Goal: Information Seeking & Learning: Check status

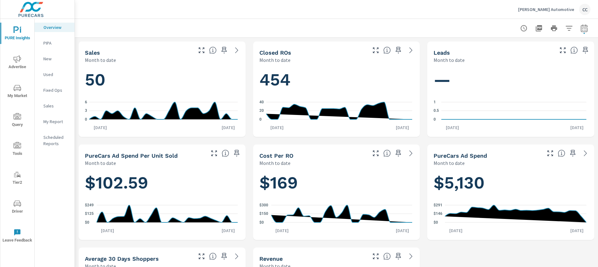
scroll to position [882, 0]
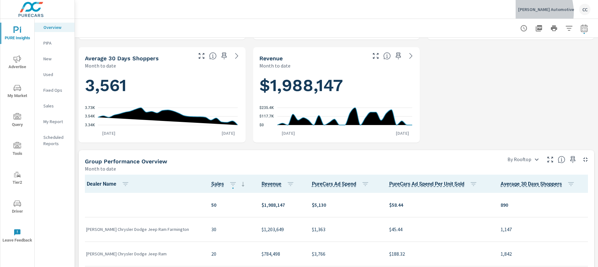
click at [540, 13] on div "[PERSON_NAME] Automotive CC" at bounding box center [554, 9] width 72 height 11
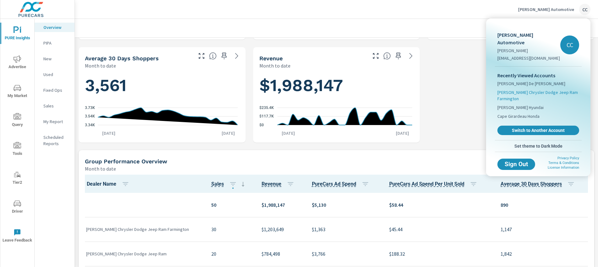
click at [508, 89] on span "[PERSON_NAME] Chrysler Dodge Jeep Ram Farmington" at bounding box center [538, 95] width 82 height 13
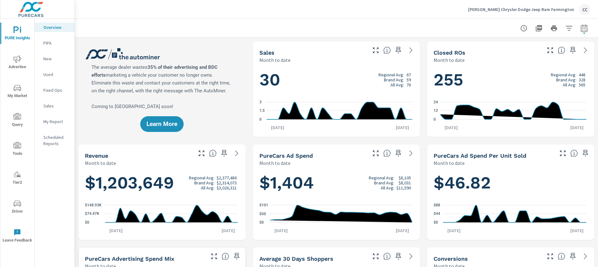
click at [19, 92] on span "My Market" at bounding box center [17, 91] width 30 height 15
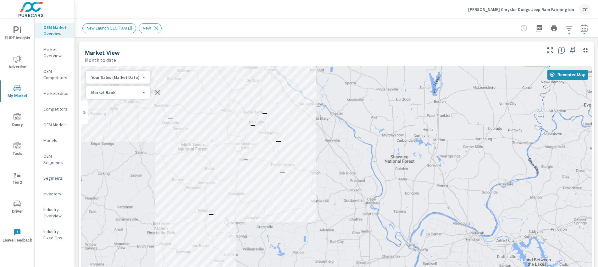
drag, startPoint x: 360, startPoint y: 199, endPoint x: 334, endPoint y: 162, distance: 44.7
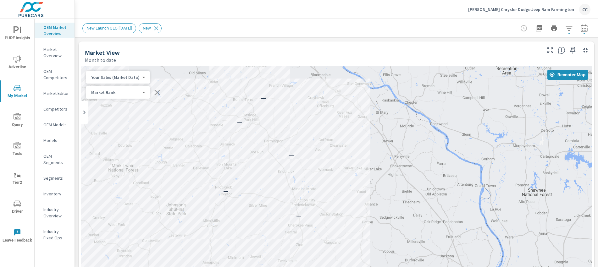
drag, startPoint x: 300, startPoint y: 157, endPoint x: 374, endPoint y: 195, distance: 83.4
click at [374, 195] on div "— — — — — — —" at bounding box center [336, 193] width 511 height 255
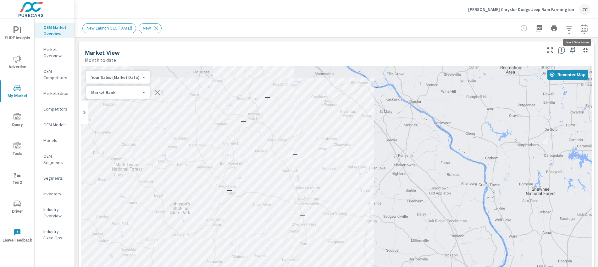
click at [581, 30] on icon "button" at bounding box center [584, 29] width 8 height 8
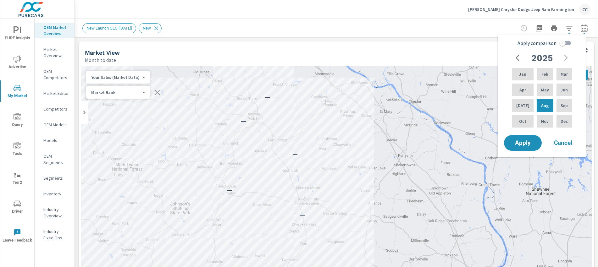
click at [212, 21] on div "New Launch GEO [[DATE]] New" at bounding box center [336, 28] width 508 height 19
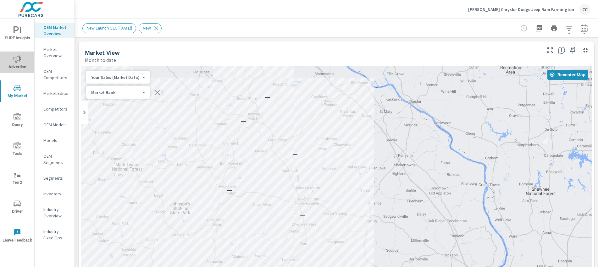
click at [20, 63] on span "Advertise" at bounding box center [17, 62] width 30 height 15
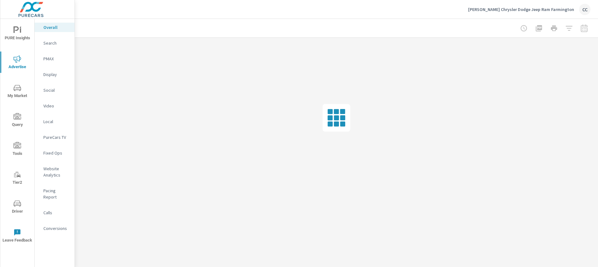
click at [56, 169] on p "Website Analytics" at bounding box center [56, 172] width 26 height 13
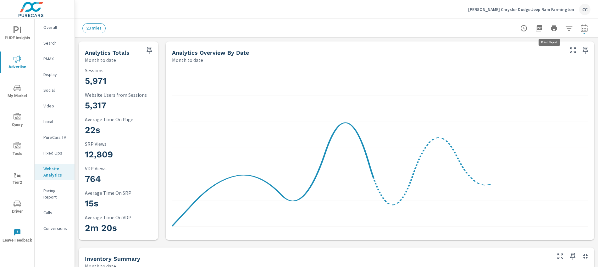
scroll to position [0, 0]
click at [582, 30] on icon "button" at bounding box center [584, 29] width 4 height 3
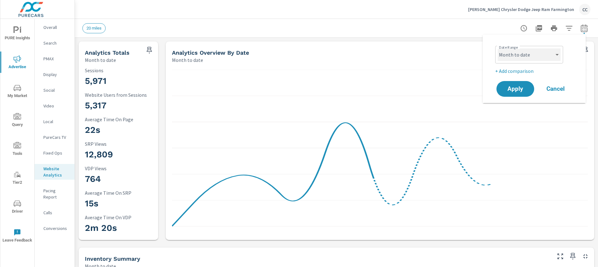
click at [537, 56] on select "Custom [DATE] Last week Last 7 days Last 14 days Last 30 days Last 45 days Last…" at bounding box center [529, 54] width 63 height 13
click at [498, 48] on select "Custom [DATE] Last week Last 7 days Last 14 days Last 30 days Last 45 days Last…" at bounding box center [529, 54] width 63 height 13
click at [550, 49] on select "Custom [DATE] Last week Last 7 days Last 14 days Last 30 days Last 45 days Last…" at bounding box center [529, 54] width 63 height 13
click at [498, 48] on select "Custom [DATE] Last week Last 7 days Last 14 days Last 30 days Last 45 days Last…" at bounding box center [529, 54] width 63 height 13
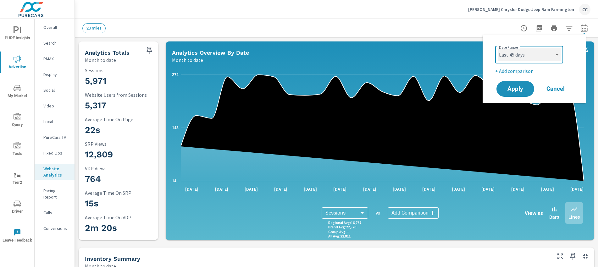
click at [531, 57] on select "Custom [DATE] Last week Last 7 days Last 14 days Last 30 days Last 45 days Last…" at bounding box center [529, 54] width 63 height 13
click at [498, 48] on select "Custom [DATE] Last week Last 7 days Last 14 days Last 30 days Last 45 days Last…" at bounding box center [529, 54] width 63 height 13
select select "Last 30 days"
click at [517, 69] on p "+ Add comparison" at bounding box center [535, 71] width 80 height 8
select select "Previous period"
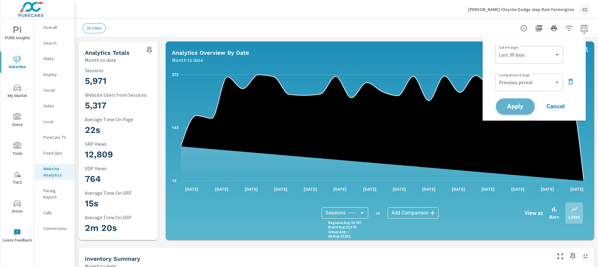
click at [516, 106] on span "Apply" at bounding box center [515, 107] width 26 height 6
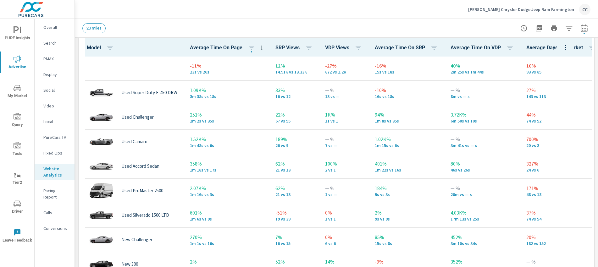
scroll to position [298, 0]
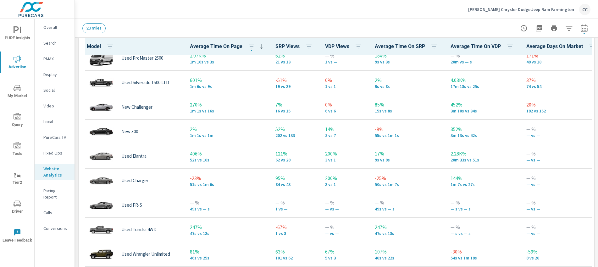
scroll to position [143, 0]
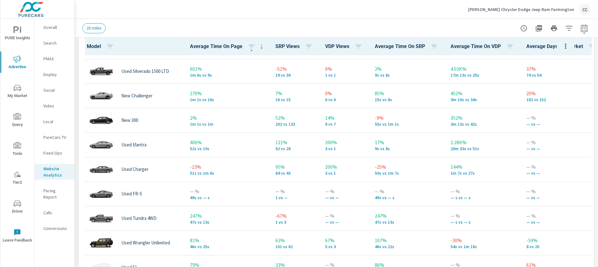
scroll to position [144, 0]
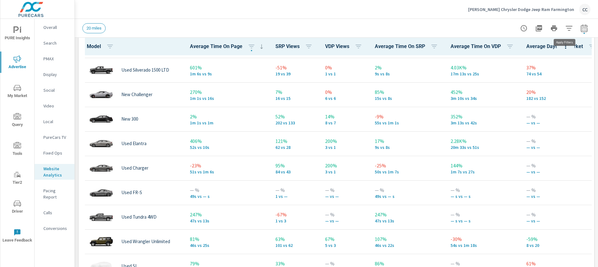
click at [565, 29] on icon "button" at bounding box center [569, 29] width 8 height 8
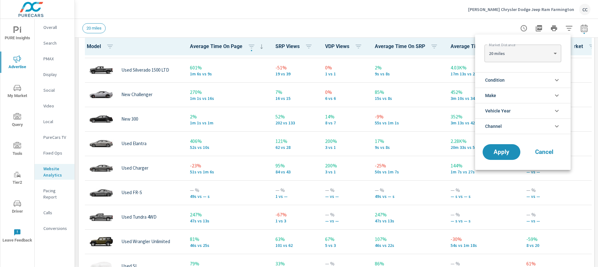
click at [513, 81] on li "Condition" at bounding box center [523, 79] width 96 height 15
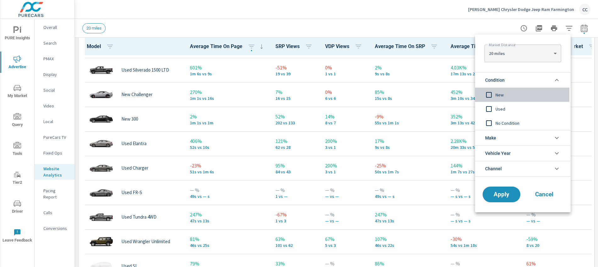
click at [490, 94] on input "filter options" at bounding box center [488, 94] width 13 height 13
click at [492, 137] on span "Make" at bounding box center [490, 137] width 11 height 15
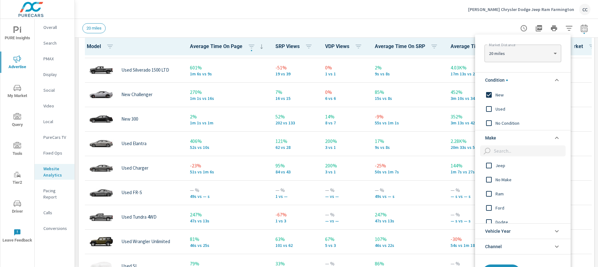
scroll to position [3, 0]
click at [490, 164] on input "filter options" at bounding box center [488, 164] width 13 height 13
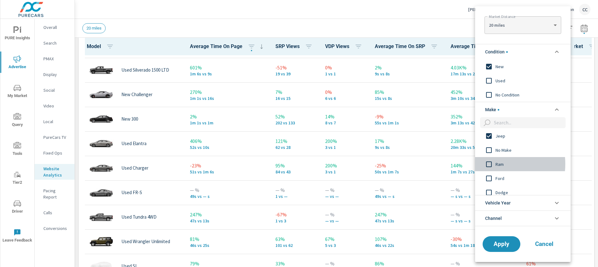
click at [490, 164] on input "filter options" at bounding box center [488, 164] width 13 height 13
click at [489, 179] on input "filter options" at bounding box center [488, 178] width 13 height 13
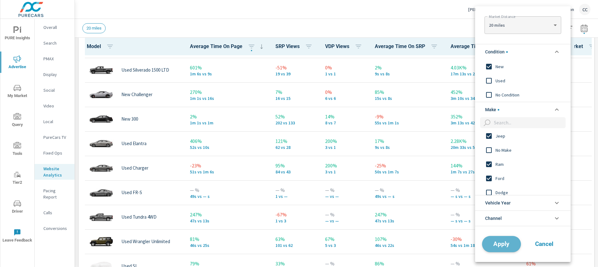
click at [501, 244] on span "Apply" at bounding box center [502, 244] width 26 height 6
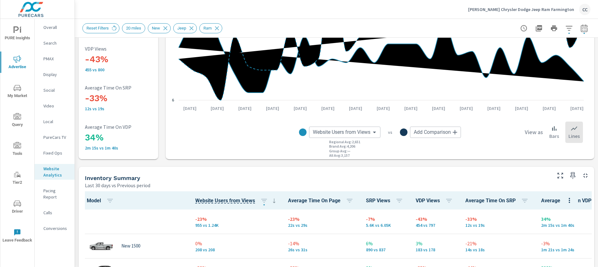
scroll to position [145, 0]
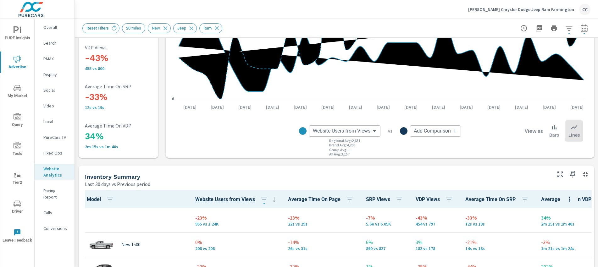
click at [570, 199] on icon "button" at bounding box center [569, 199] width 1 height 5
click at [559, 241] on span "Customize columns..." at bounding box center [569, 242] width 40 height 6
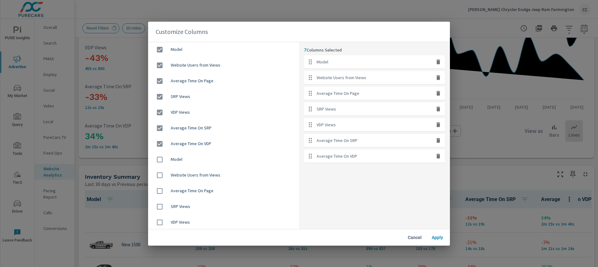
scroll to position [0, 0]
